Goal: Check status: Check status

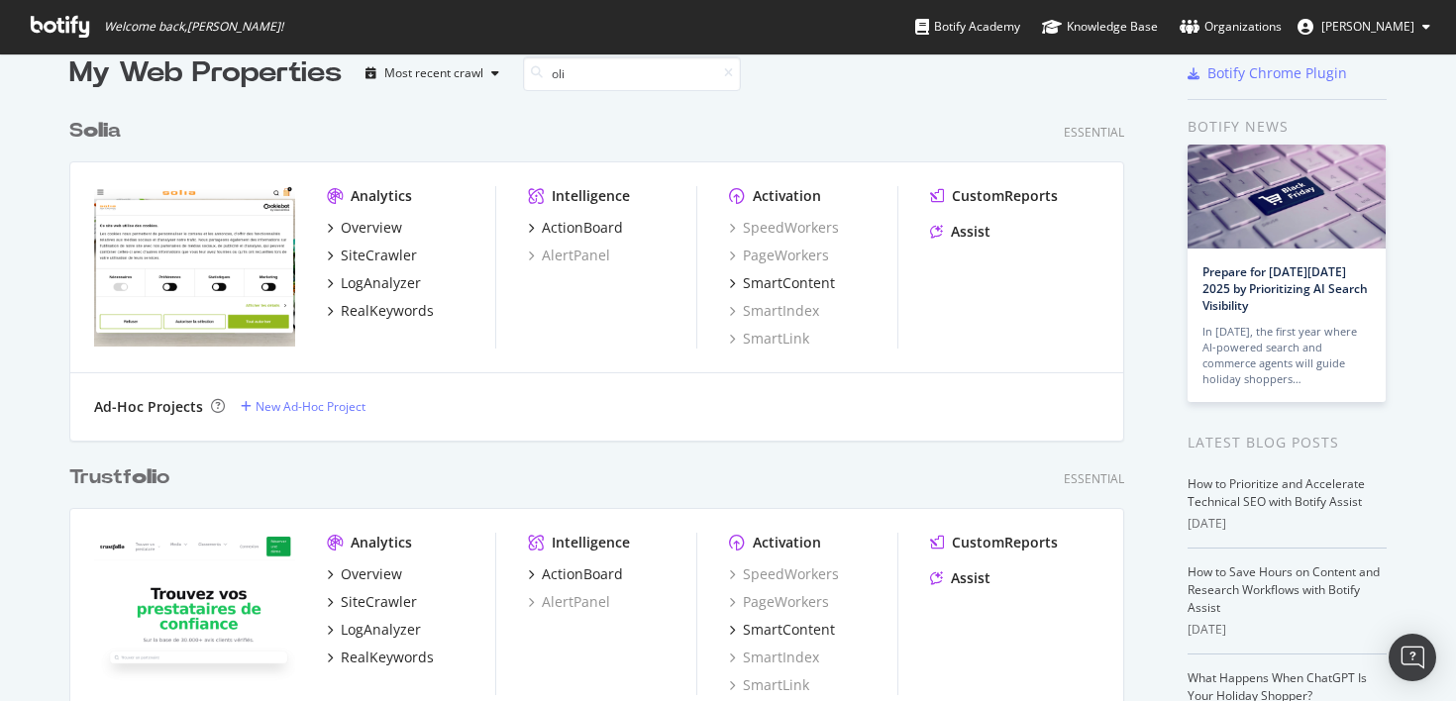
scroll to position [693, 1071]
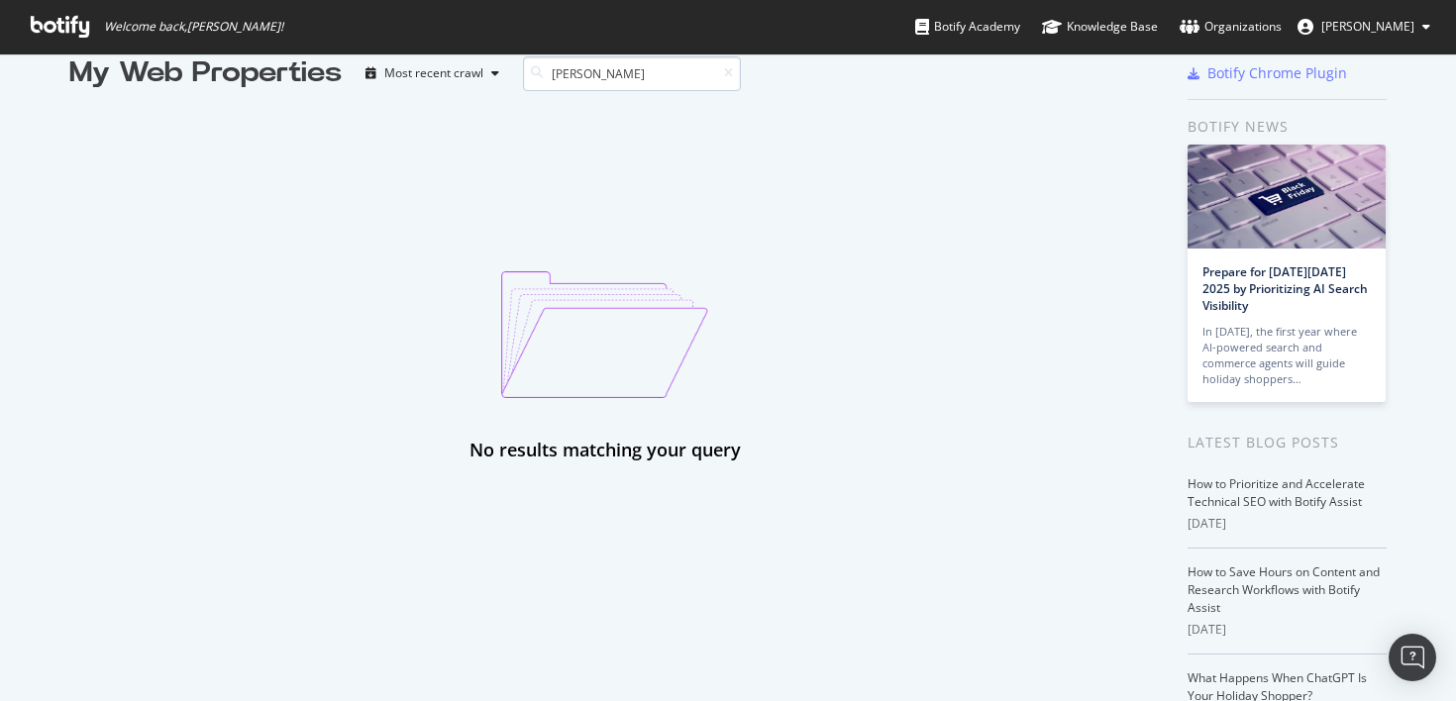
click at [581, 75] on input "[PERSON_NAME]" at bounding box center [632, 73] width 218 height 35
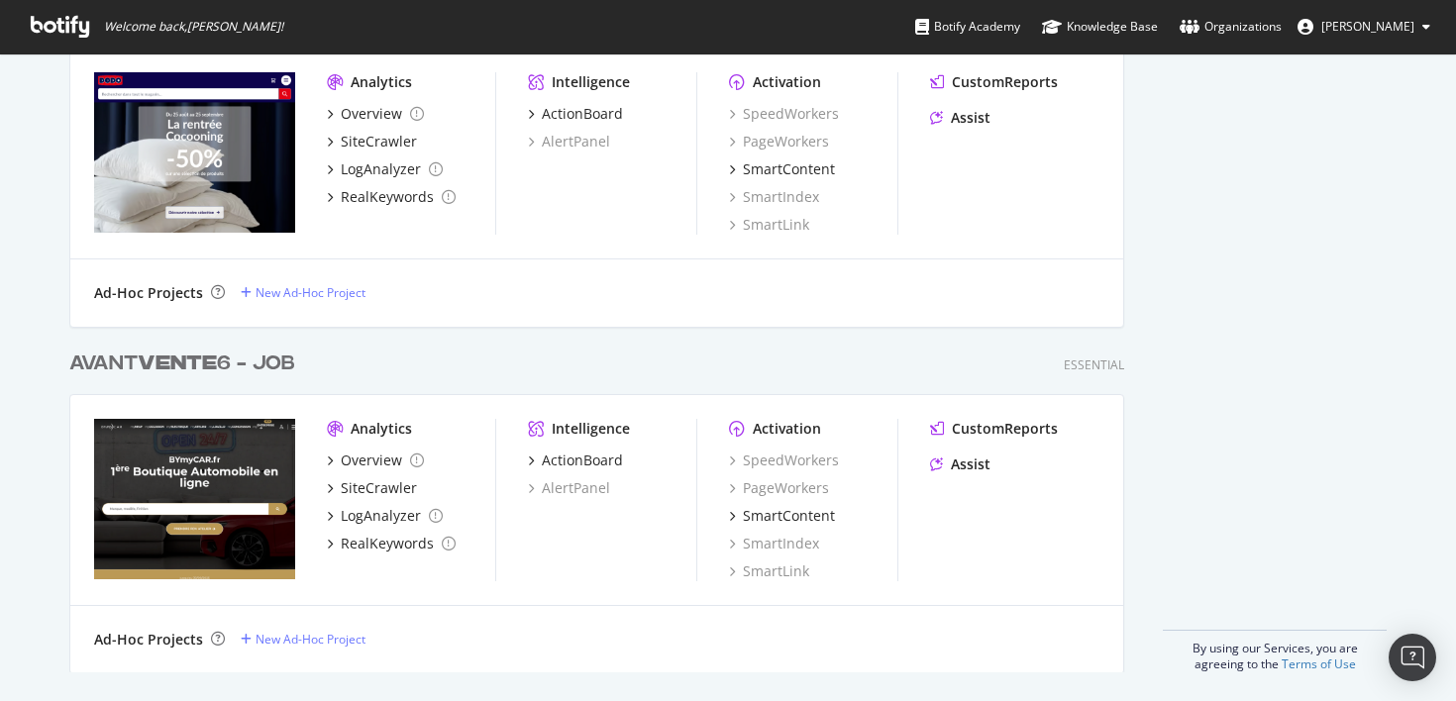
scroll to position [1189, 0]
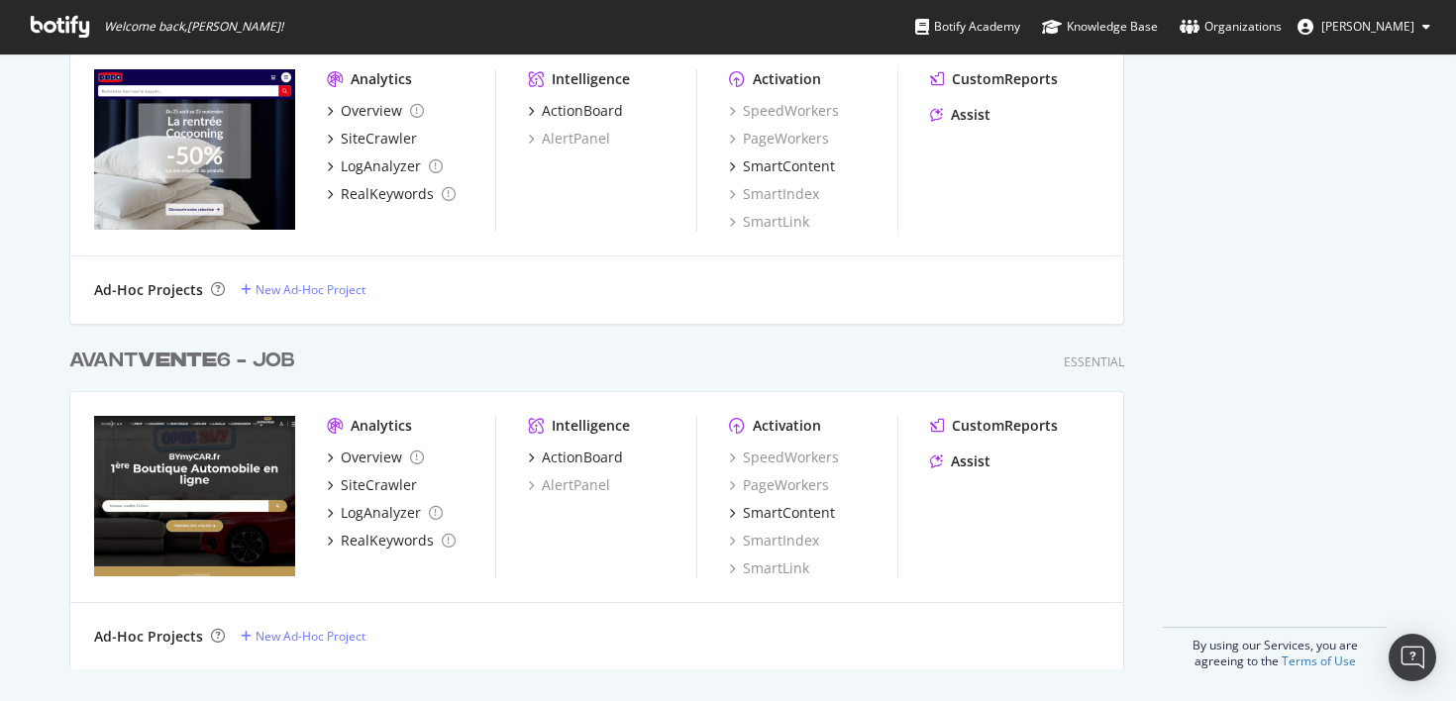
type input "vente"
click at [250, 358] on div "AVANT VENTE 6 - JOB" at bounding box center [182, 361] width 226 height 29
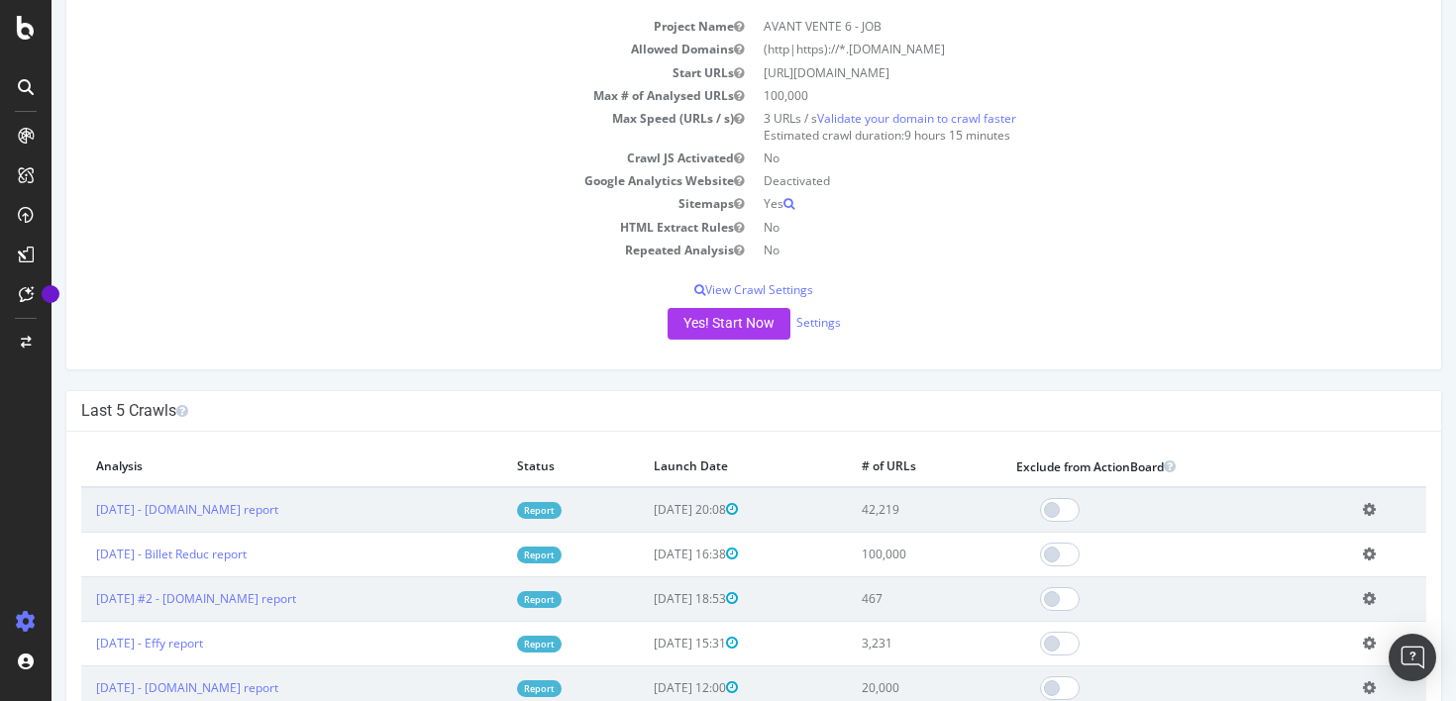
scroll to position [145, 0]
click at [226, 507] on link "[DATE] - [DOMAIN_NAME] report" at bounding box center [187, 507] width 182 height 17
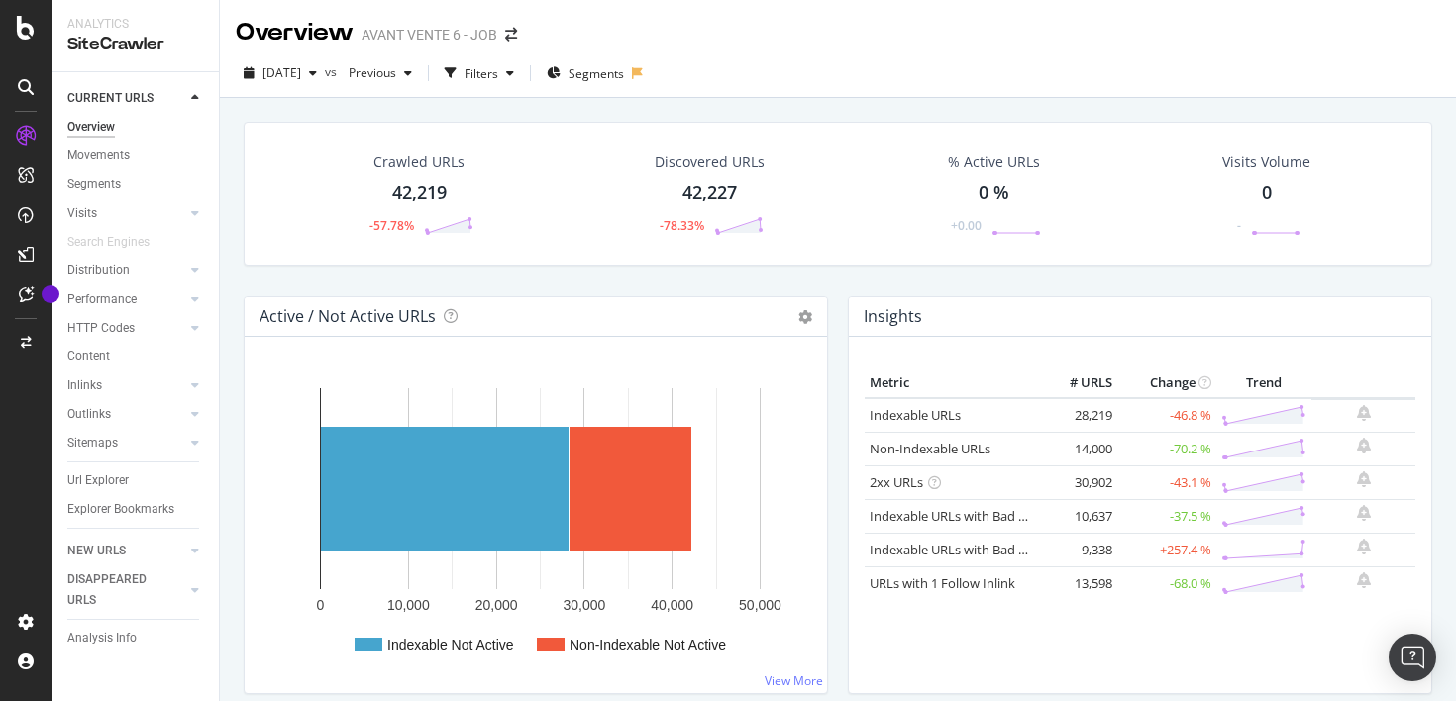
click at [1009, 62] on div "[DATE] vs Previous Filters Segments" at bounding box center [838, 77] width 1236 height 40
